Goal: Transaction & Acquisition: Purchase product/service

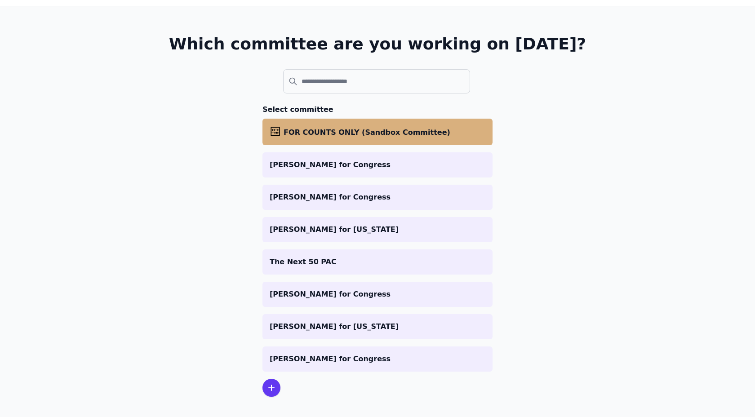
scroll to position [45, 0]
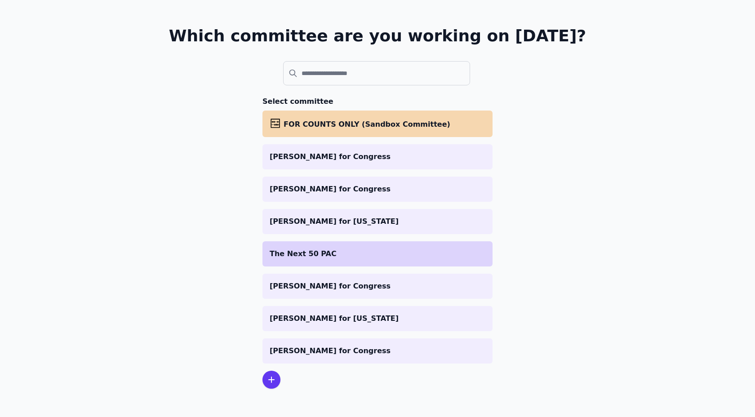
click at [330, 248] on p "The Next 50 PAC" at bounding box center [378, 253] width 216 height 11
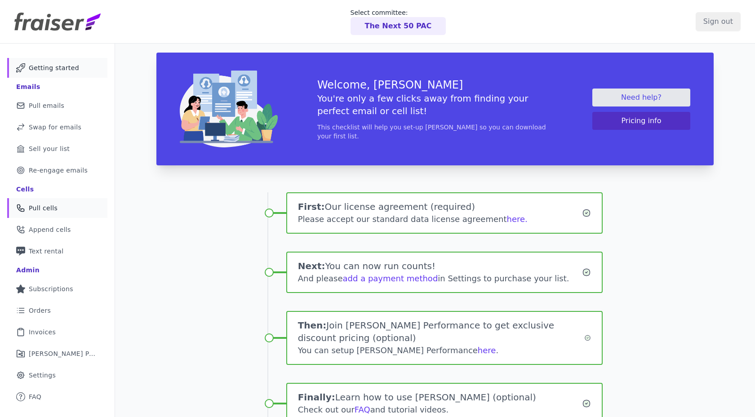
click at [40, 206] on span "Pull cells" at bounding box center [43, 208] width 29 height 9
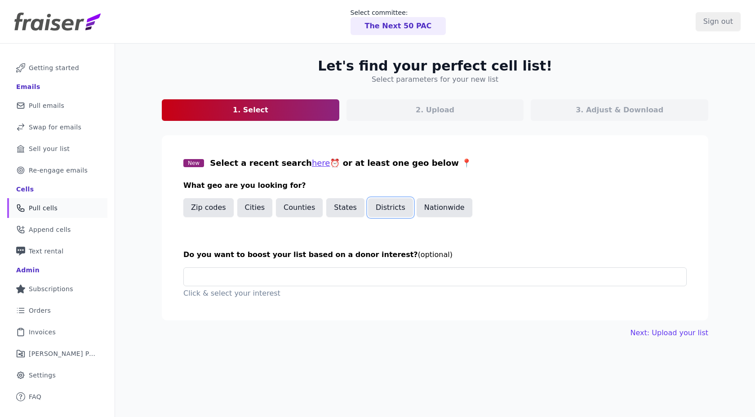
click at [383, 211] on button "Districts" at bounding box center [390, 207] width 45 height 19
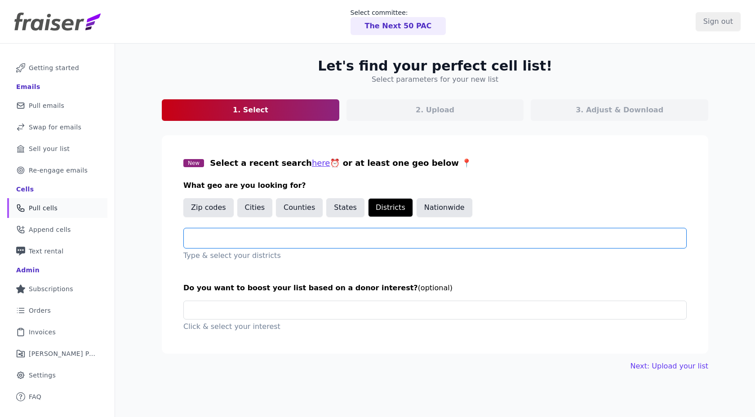
click at [330, 235] on input "text" at bounding box center [438, 238] width 495 height 11
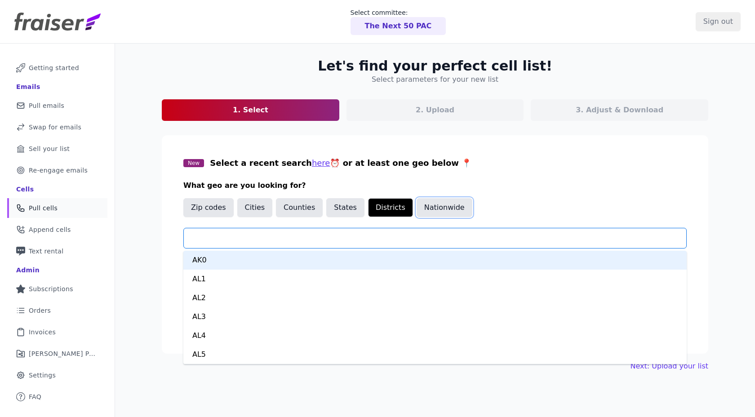
click at [444, 208] on button "Nationwide" at bounding box center [445, 207] width 56 height 19
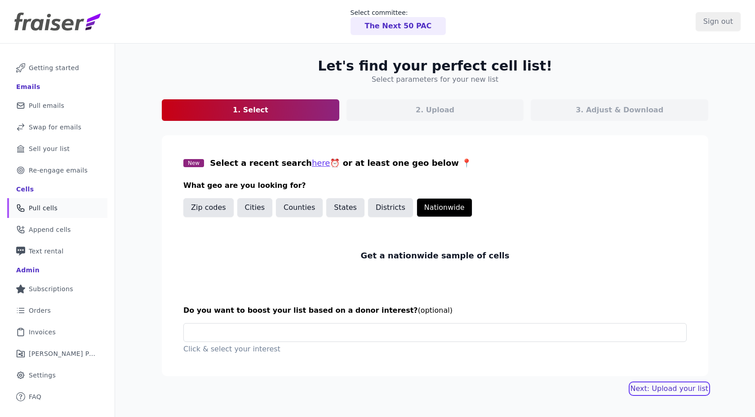
click at [647, 388] on link "Next: Upload your list" at bounding box center [669, 388] width 78 height 11
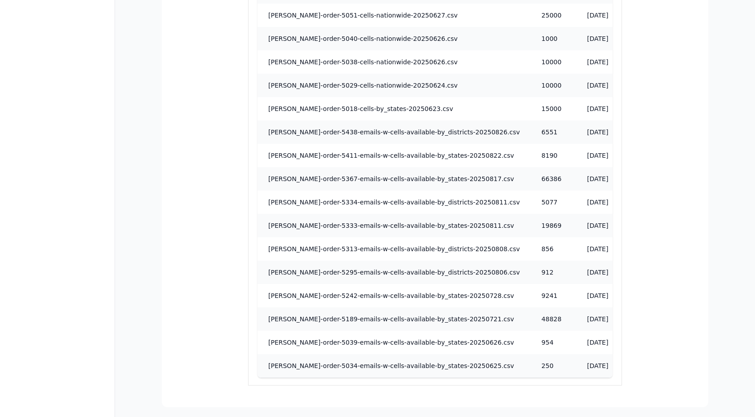
scroll to position [850, 0]
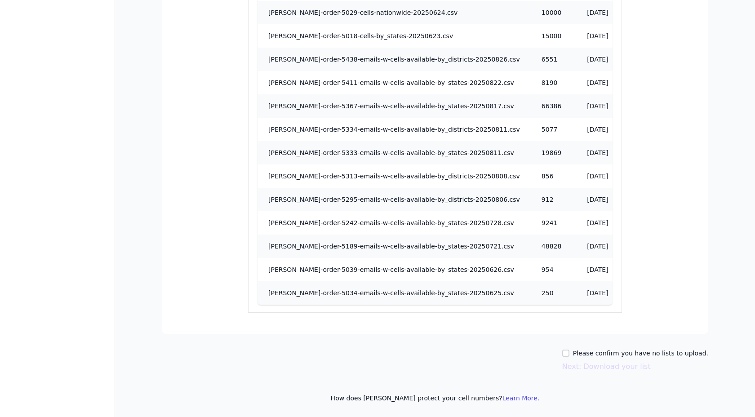
click at [585, 350] on label "Please confirm you have no lists to upload." at bounding box center [640, 353] width 135 height 9
click at [569, 350] on input "Please confirm you have no lists to upload." at bounding box center [565, 353] width 7 height 7
checkbox input "true"
click at [581, 364] on button "Next: Download your list" at bounding box center [606, 366] width 89 height 11
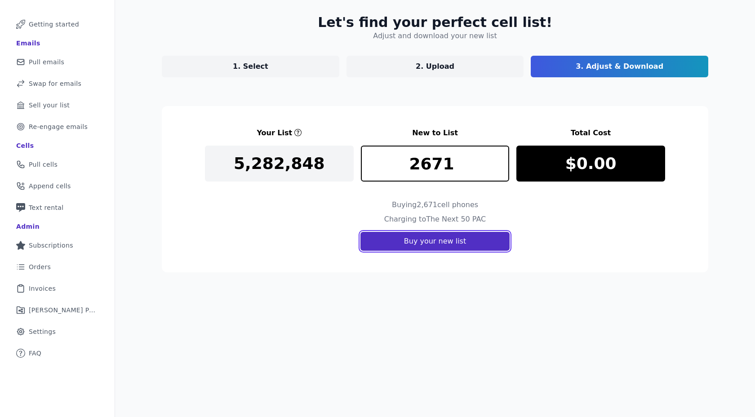
click at [377, 241] on button "Buy your new list" at bounding box center [434, 241] width 149 height 19
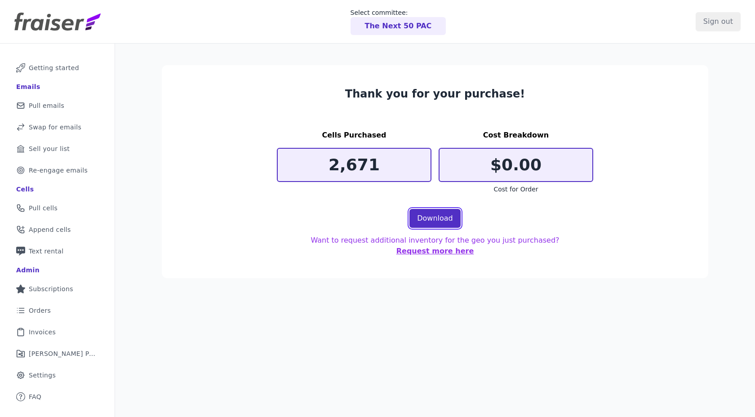
click at [426, 211] on link "Download" at bounding box center [434, 218] width 51 height 19
